Goal: Task Accomplishment & Management: Manage account settings

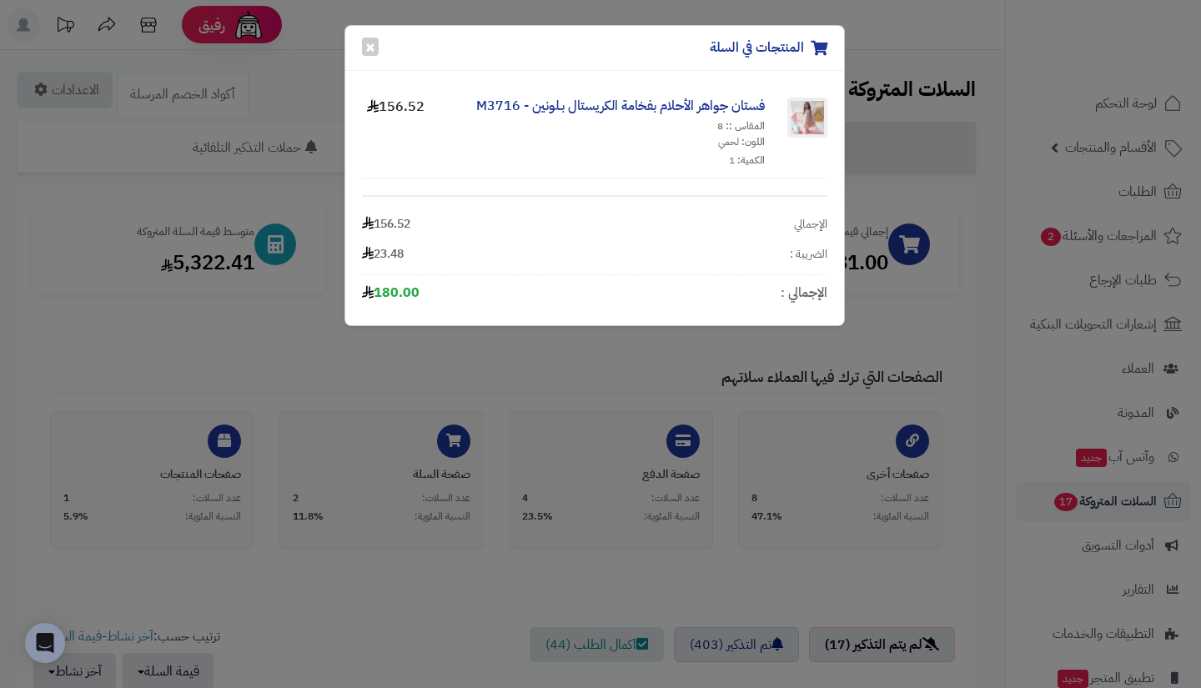
click at [588, 407] on div "المنتجات في السلة × فستان جواهر الأحلام بفخامة الكريستال بـلونين - M3716 المقاس…" at bounding box center [600, 344] width 1201 height 688
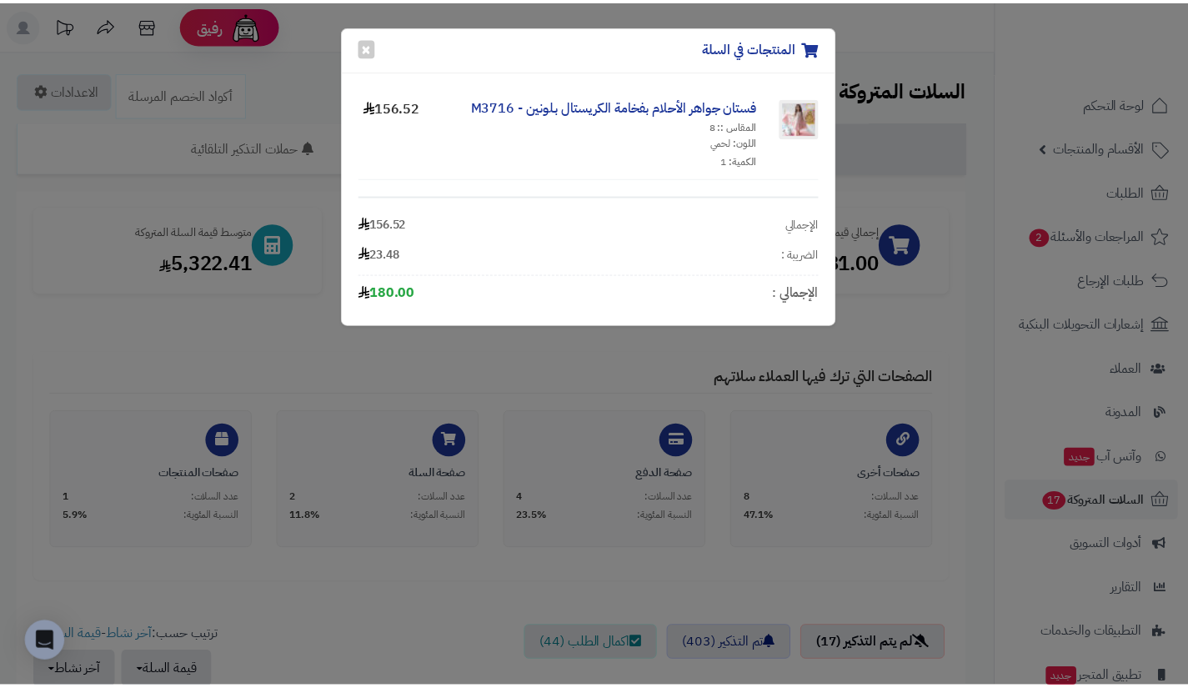
scroll to position [649, 0]
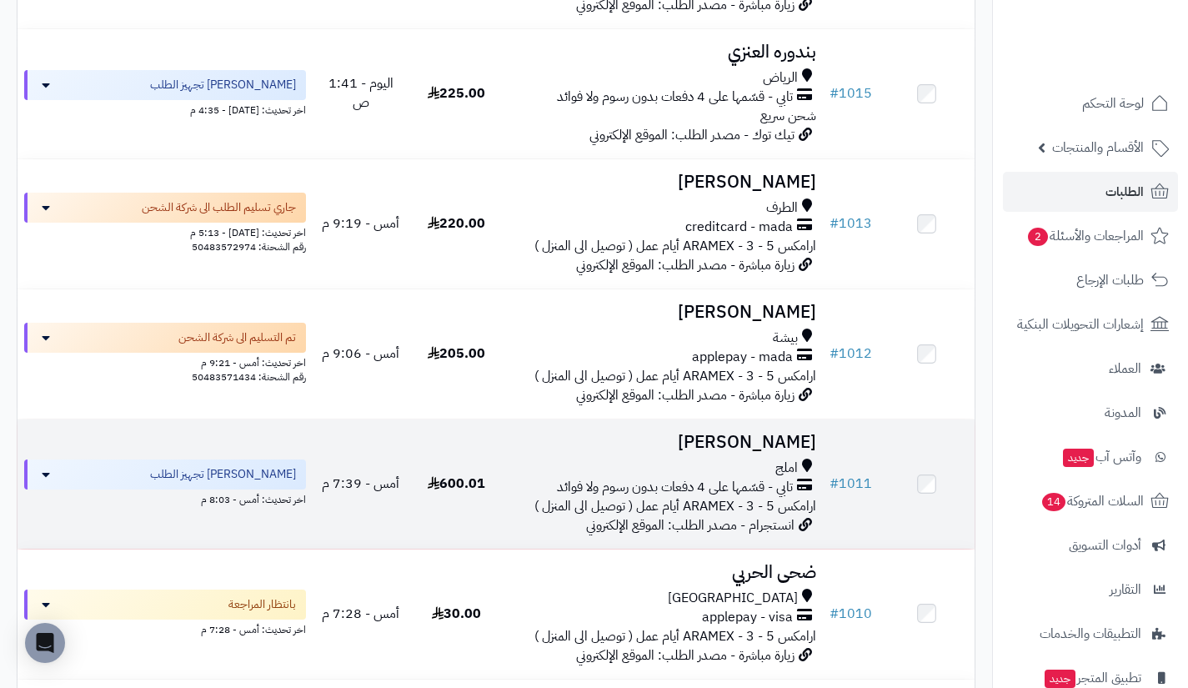
scroll to position [509, 0]
click at [784, 476] on span "املج" at bounding box center [786, 466] width 23 height 19
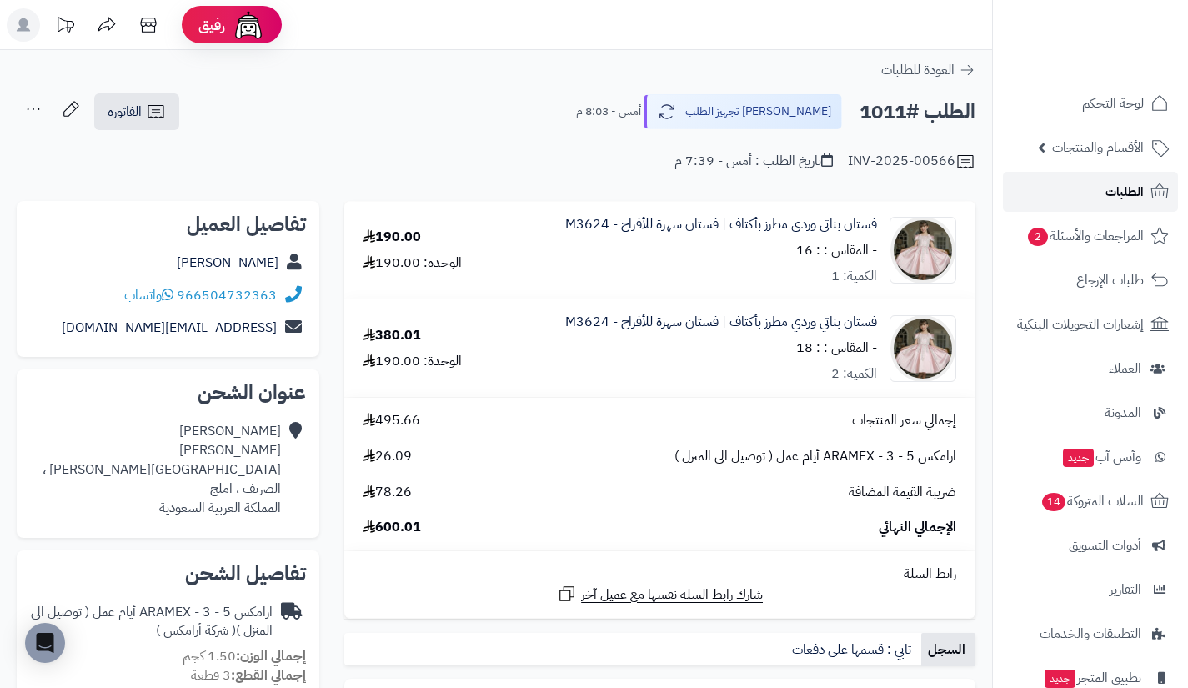
click at [1050, 196] on link "الطلبات" at bounding box center [1090, 192] width 175 height 40
